Goal: Task Accomplishment & Management: Use online tool/utility

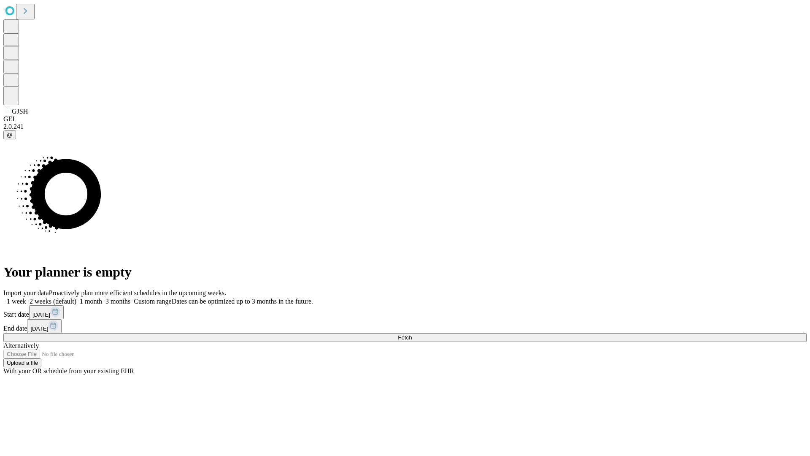
click at [412, 334] on span "Fetch" at bounding box center [405, 337] width 14 height 6
